Goal: Task Accomplishment & Management: Use online tool/utility

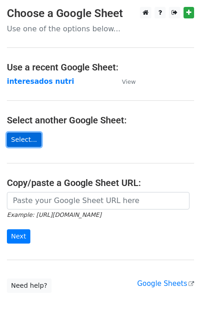
click at [25, 141] on link "Select..." at bounding box center [24, 139] width 34 height 14
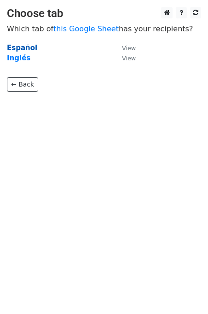
click at [23, 49] on strong "Español" at bounding box center [22, 48] width 30 height 8
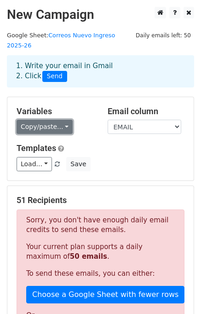
click at [54, 120] on link "Copy/paste..." at bounding box center [45, 127] width 56 height 14
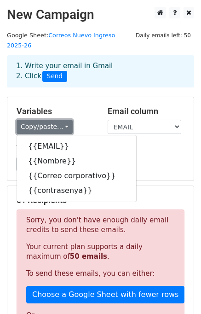
click at [56, 120] on link "Copy/paste..." at bounding box center [45, 127] width 56 height 14
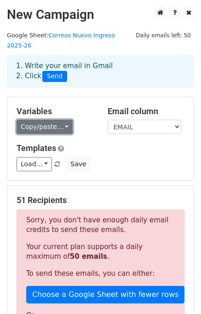
click at [55, 120] on link "Copy/paste..." at bounding box center [45, 127] width 56 height 14
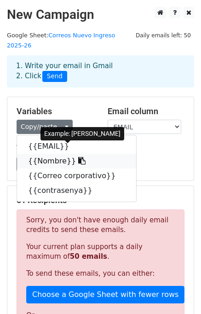
click at [58, 154] on link "{{Nombre}}" at bounding box center [76, 161] width 119 height 15
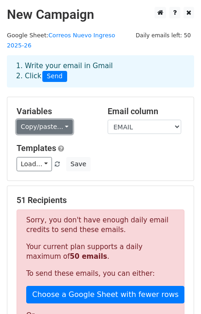
click at [59, 120] on link "Copy/paste..." at bounding box center [45, 127] width 56 height 14
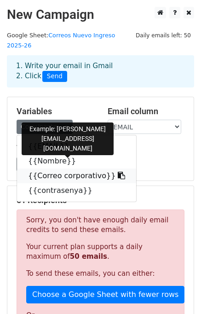
click at [57, 168] on link "{{Correo corporativo}}" at bounding box center [76, 175] width 119 height 15
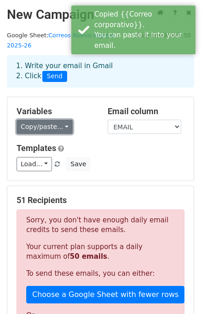
click at [46, 120] on link "Copy/paste..." at bounding box center [45, 127] width 56 height 14
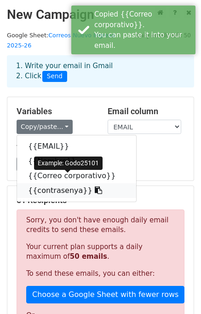
click at [61, 183] on link "{{contrasenya}}" at bounding box center [76, 190] width 119 height 15
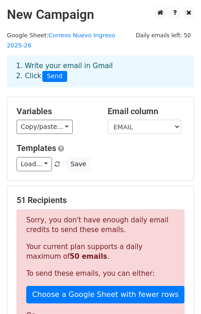
scroll to position [46, 0]
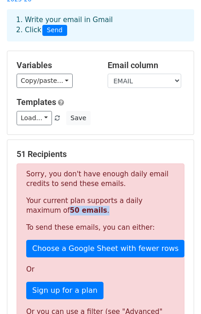
drag, startPoint x: 59, startPoint y: 201, endPoint x: 23, endPoint y: 199, distance: 35.5
click at [23, 199] on div "Sorry, you don't have enough daily email credits to send these emails. Your cur…" at bounding box center [101, 250] width 168 height 174
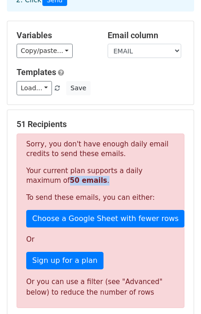
scroll to position [214, 0]
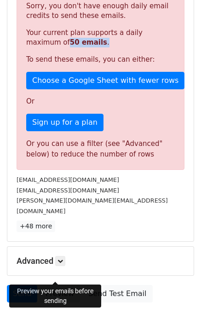
click at [60, 285] on link "Preview" at bounding box center [60, 293] width 40 height 17
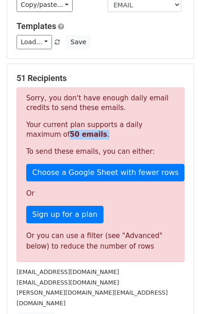
scroll to position [0, 0]
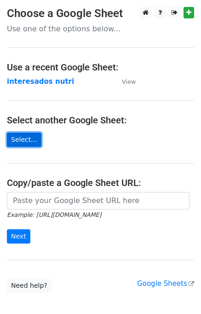
click at [23, 134] on link "Select..." at bounding box center [24, 139] width 34 height 14
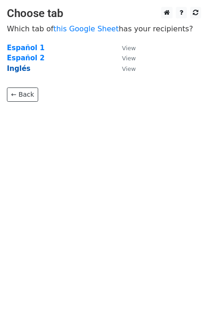
click at [15, 66] on strong "Inglés" at bounding box center [18, 68] width 23 height 8
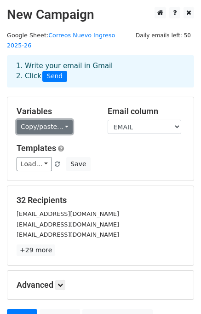
click at [45, 120] on link "Copy/paste..." at bounding box center [45, 127] width 56 height 14
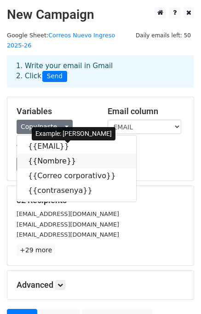
drag, startPoint x: 57, startPoint y: 155, endPoint x: 40, endPoint y: 155, distance: 16.1
click at [56, 155] on link "{{Nombre}}" at bounding box center [76, 161] width 119 height 15
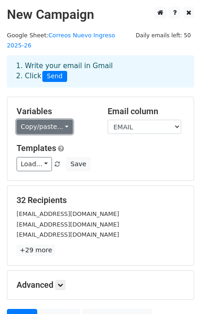
click at [35, 120] on link "Copy/paste..." at bounding box center [45, 127] width 56 height 14
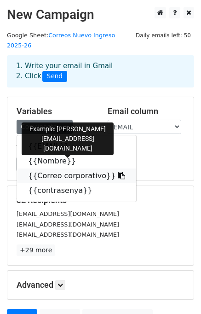
click at [54, 168] on link "{{Correo corporativo}}" at bounding box center [76, 175] width 119 height 15
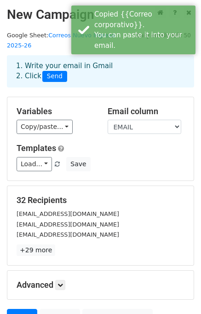
click at [40, 108] on div "Variables Copy/paste... {{EMAIL}} {{Nombre}} {{Correo corporativo}} {{contrasen…" at bounding box center [55, 120] width 91 height 28
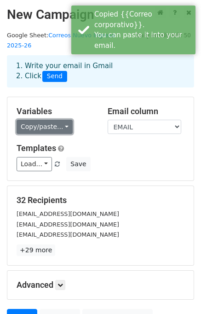
click at [42, 123] on link "Copy/paste..." at bounding box center [45, 127] width 56 height 14
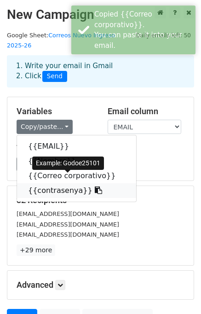
click at [56, 183] on link "{{contrasenya}}" at bounding box center [76, 190] width 119 height 15
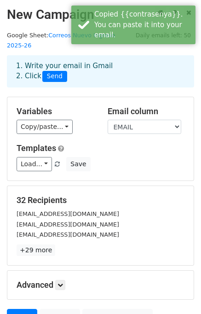
scroll to position [80, 0]
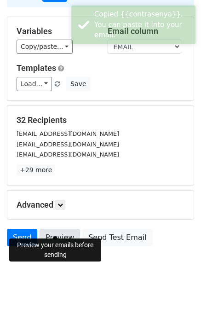
click at [69, 229] on link "Preview" at bounding box center [60, 237] width 40 height 17
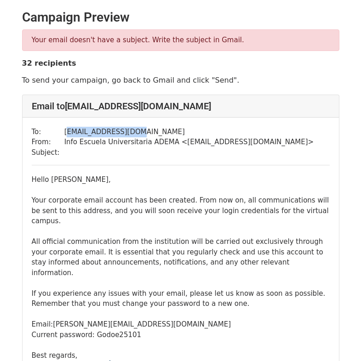
drag, startPoint x: 62, startPoint y: 130, endPoint x: 125, endPoint y: 128, distance: 62.6
click at [125, 128] on td "[EMAIL_ADDRESS][DOMAIN_NAME]" at bounding box center [189, 132] width 250 height 11
click at [125, 128] on td "recuperojade@gmail.com" at bounding box center [189, 132] width 250 height 11
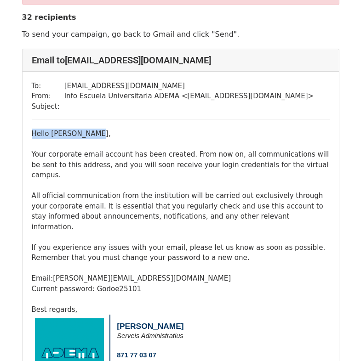
drag, startPoint x: 29, startPoint y: 132, endPoint x: 91, endPoint y: 127, distance: 62.3
click at [91, 127] on div "To: recuperojade@gmail.com From: Info Escuela Universitaria ADEMA < info@eua.ed…" at bounding box center [181, 290] width 316 height 437
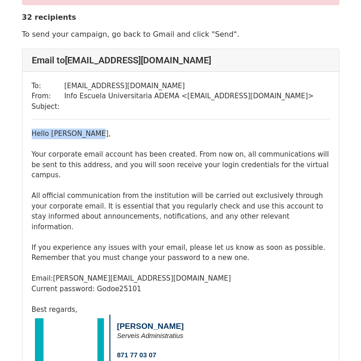
click at [91, 127] on div "To: recuperojade@gmail.com From: Info Escuela Universitaria ADEMA < info@eua.ed…" at bounding box center [181, 290] width 316 height 437
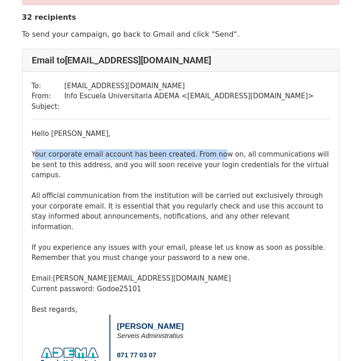
drag, startPoint x: 35, startPoint y: 153, endPoint x: 203, endPoint y: 159, distance: 167.5
click at [203, 159] on div "Hello Jade Natacha, Your corporate email account has been created. From now on,…" at bounding box center [181, 222] width 298 height 186
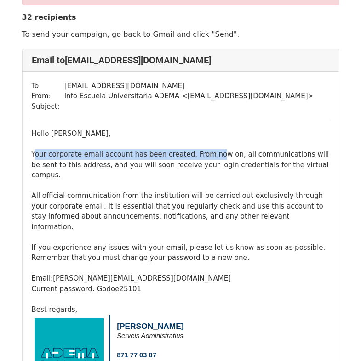
click at [203, 159] on div "Hello Jade Natacha, Your corporate email account has been created. From now on,…" at bounding box center [181, 222] width 298 height 186
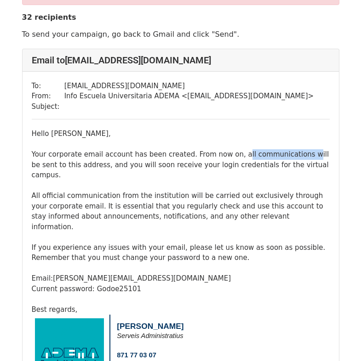
drag, startPoint x: 224, startPoint y: 153, endPoint x: 288, endPoint y: 152, distance: 63.5
click at [288, 152] on div "Hello Jade Natacha, Your corporate email account has been created. From now on,…" at bounding box center [181, 222] width 298 height 186
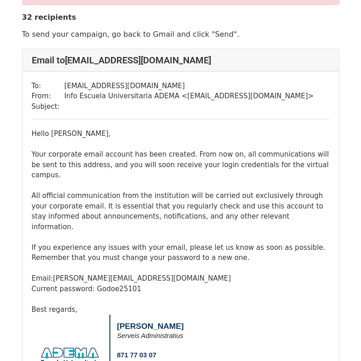
click at [237, 168] on div "Hello Jade Natacha, Your corporate email account has been created. From now on,…" at bounding box center [181, 222] width 298 height 186
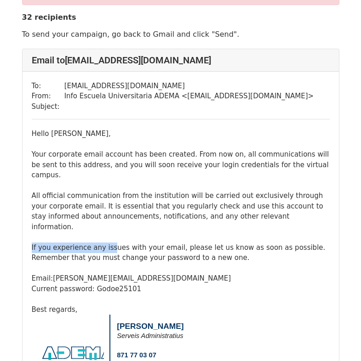
drag, startPoint x: 32, startPoint y: 232, endPoint x: 112, endPoint y: 231, distance: 80.5
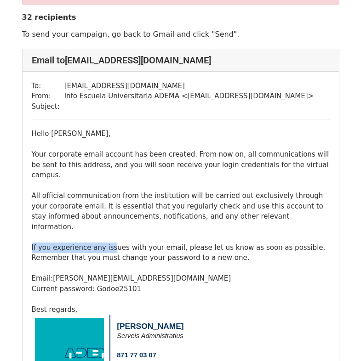
click at [112, 231] on div "Hello Jade Natacha, Your corporate email account has been created. From now on,…" at bounding box center [181, 222] width 298 height 186
click at [112, 232] on div "Hello Jade Natacha, Your corporate email account has been created. From now on,…" at bounding box center [181, 222] width 298 height 186
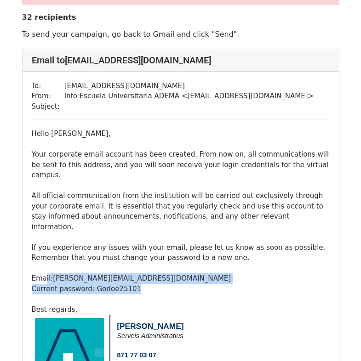
drag, startPoint x: 132, startPoint y: 270, endPoint x: 37, endPoint y: 258, distance: 95.9
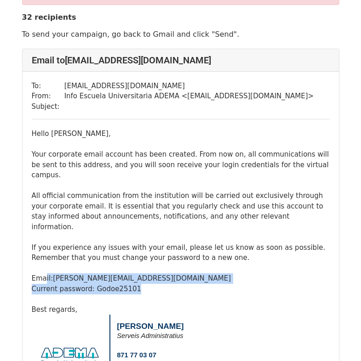
click at [40, 257] on div "Hello Jade Natacha, Your corporate email account has been created. From now on,…" at bounding box center [181, 222] width 298 height 186
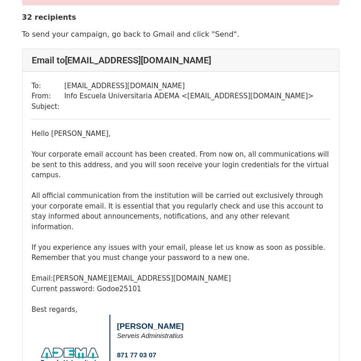
click at [37, 258] on div "Hello Jade Natacha, Your corporate email account has been created. From now on,…" at bounding box center [181, 222] width 298 height 186
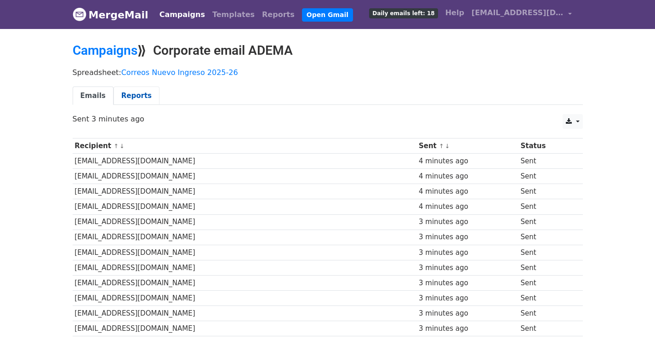
click at [134, 94] on link "Reports" at bounding box center [137, 95] width 46 height 19
